Goal: Information Seeking & Learning: Learn about a topic

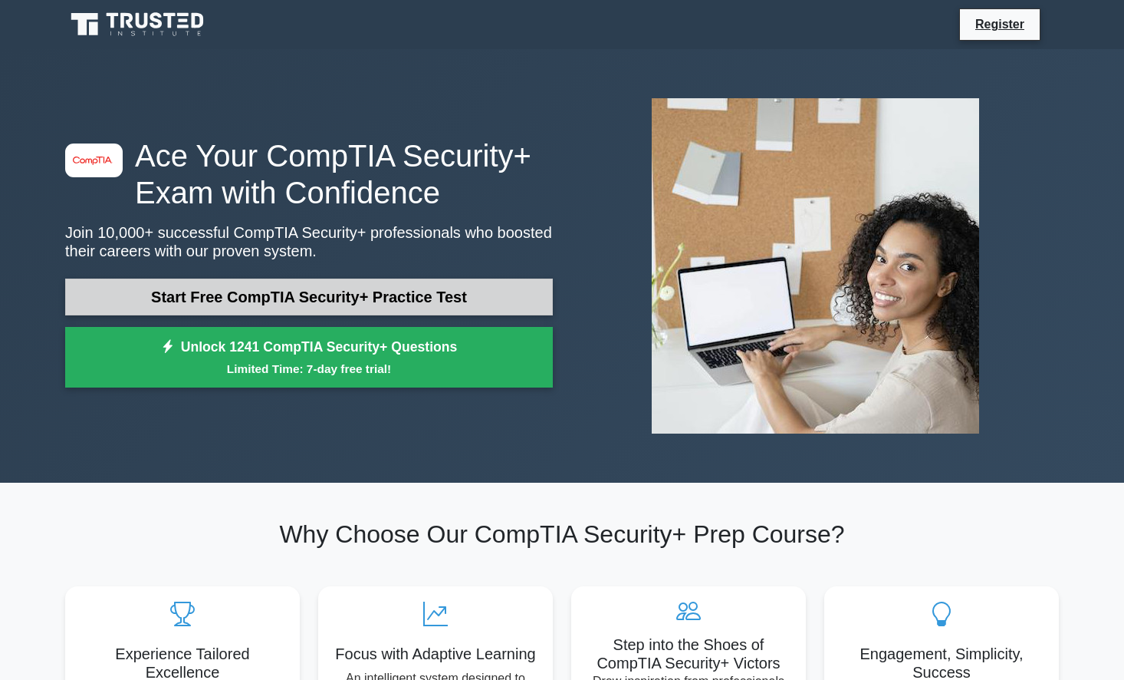
click at [383, 303] on link "Start Free CompTIA Security+ Practice Test" at bounding box center [309, 296] width 488 height 37
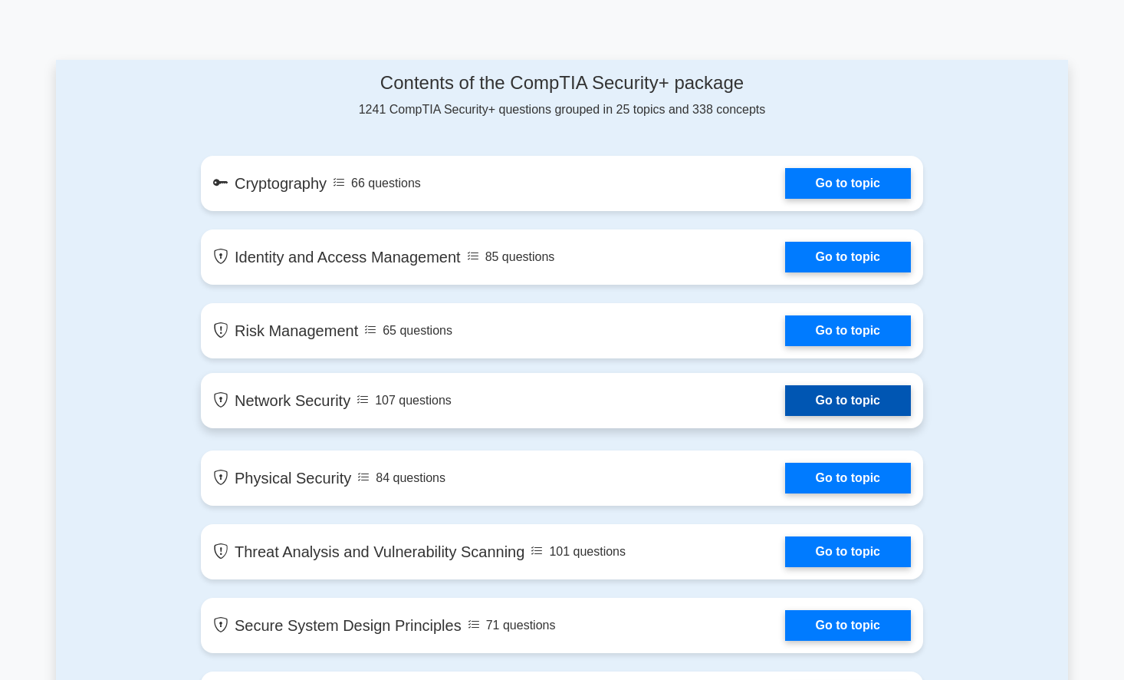
scroll to position [775, 0]
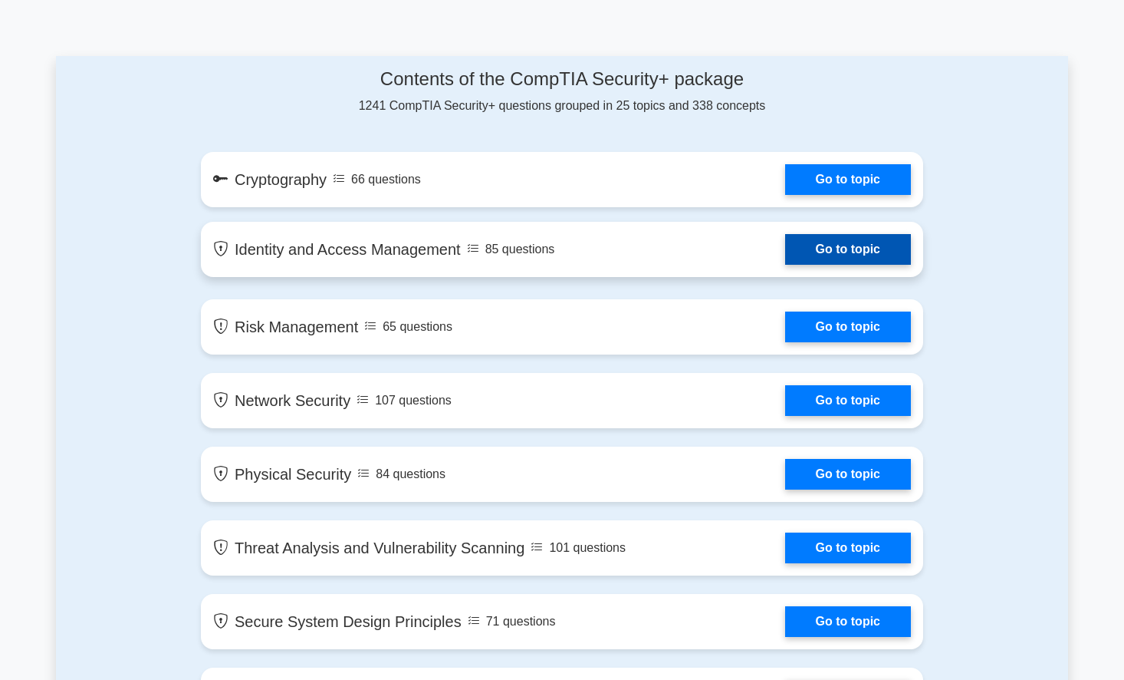
click at [829, 260] on link "Go to topic" at bounding box center [848, 249] width 126 height 31
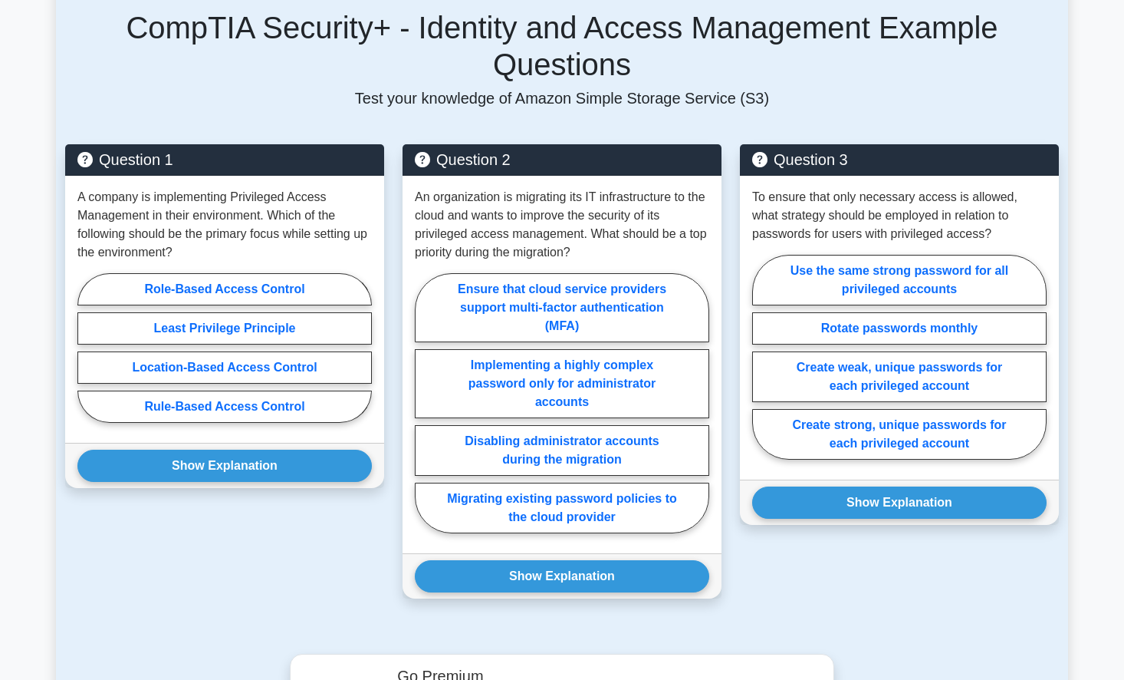
scroll to position [366, 0]
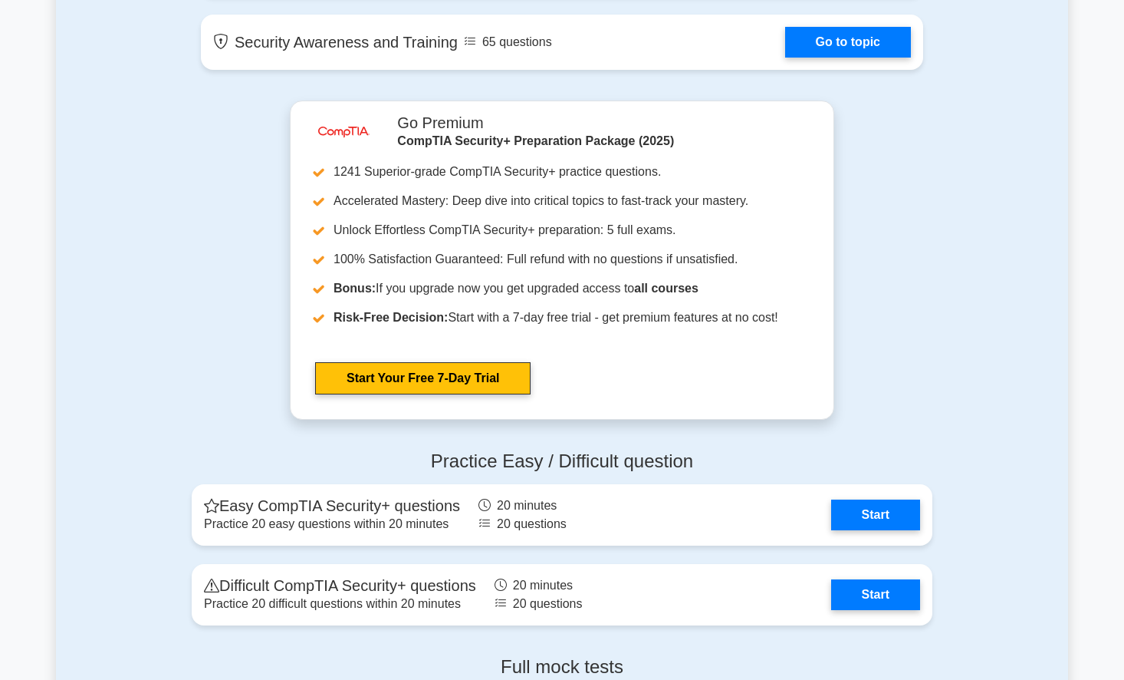
scroll to position [2681, 0]
